Goal: Transaction & Acquisition: Purchase product/service

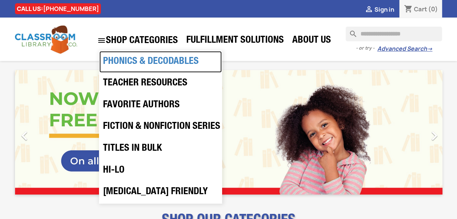
click at [190, 63] on link "Phonics & Decodables" at bounding box center [160, 62] width 122 height 22
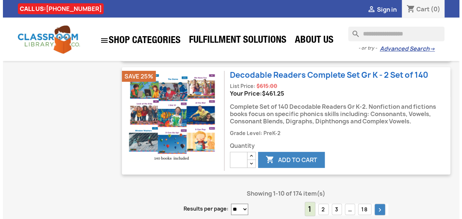
scroll to position [1388, 0]
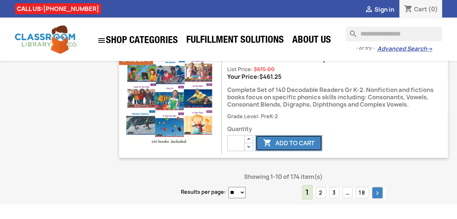
click at [270, 148] on icon "" at bounding box center [267, 143] width 9 height 9
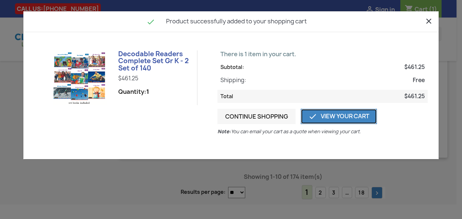
click at [330, 118] on link " View Your Cart" at bounding box center [339, 116] width 76 height 15
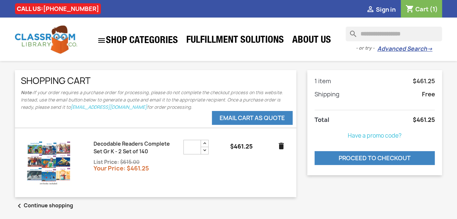
click at [58, 167] on img at bounding box center [49, 163] width 46 height 46
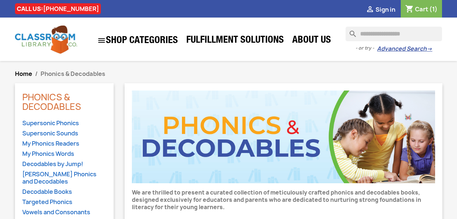
scroll to position [1388, 0]
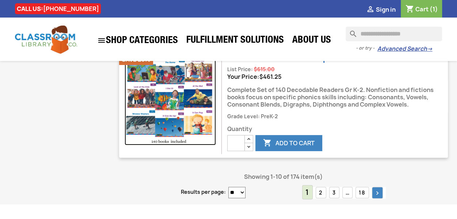
click at [169, 142] on img at bounding box center [170, 99] width 91 height 91
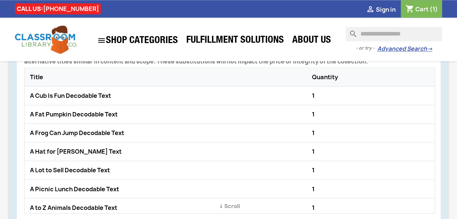
scroll to position [511, 0]
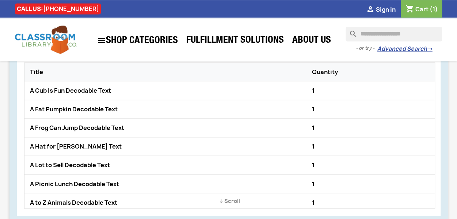
click at [100, 89] on div "A Cub Is Fun Decodable Text" at bounding box center [169, 90] width 282 height 11
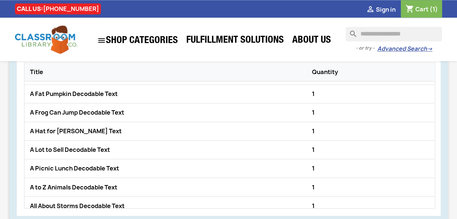
scroll to position [0, 0]
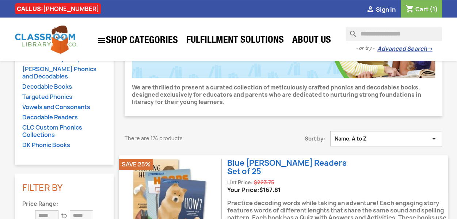
scroll to position [37, 0]
